Goal: Task Accomplishment & Management: Complete application form

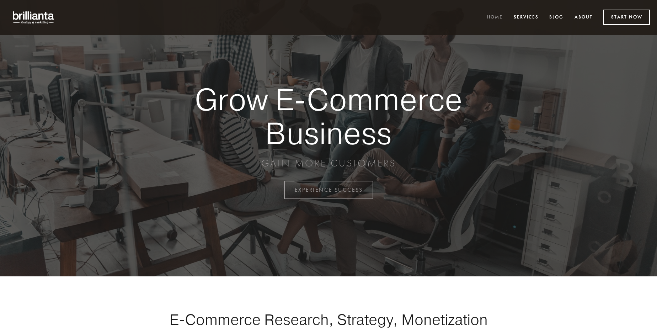
scroll to position [1865, 0]
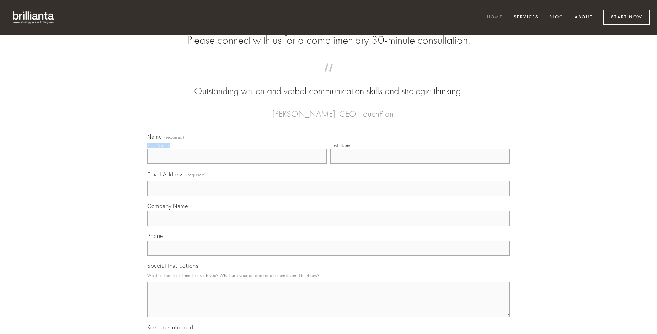
type input "[PERSON_NAME]"
click at [420, 164] on input "Last Name" at bounding box center [420, 156] width 180 height 15
type input "[PERSON_NAME]"
click at [329, 196] on input "Email Address (required)" at bounding box center [328, 188] width 363 height 15
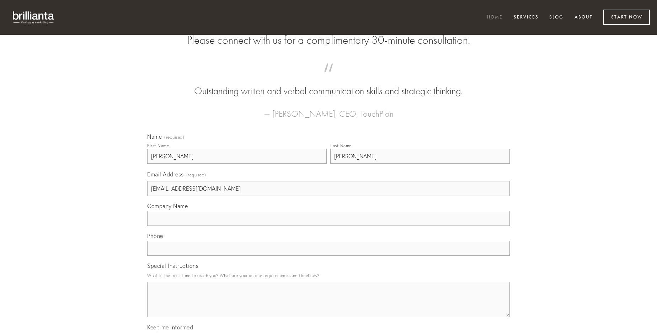
type input "[EMAIL_ADDRESS][DOMAIN_NAME]"
click at [329, 226] on input "Company Name" at bounding box center [328, 218] width 363 height 15
type input "laborum"
click at [329, 256] on input "text" at bounding box center [328, 248] width 363 height 15
click at [329, 306] on textarea "Special Instructions" at bounding box center [328, 300] width 363 height 36
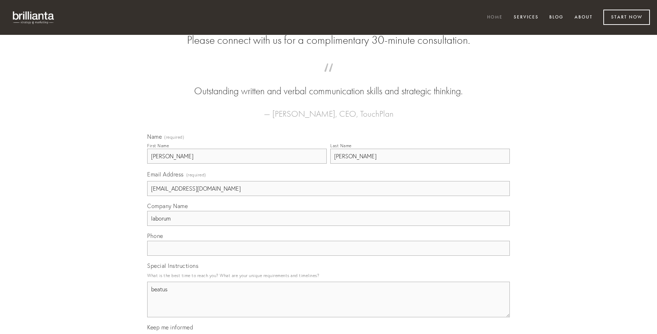
type textarea "beatus"
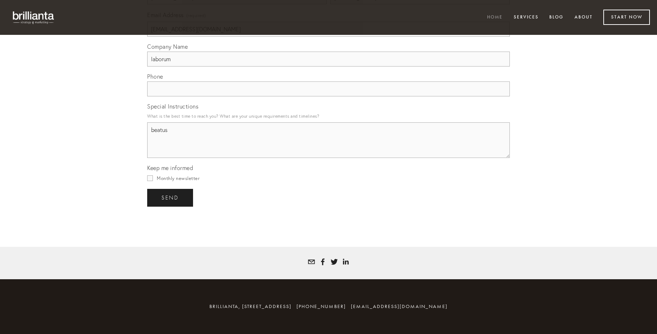
click at [171, 197] on span "send" at bounding box center [169, 198] width 17 height 6
